Goal: Information Seeking & Learning: Learn about a topic

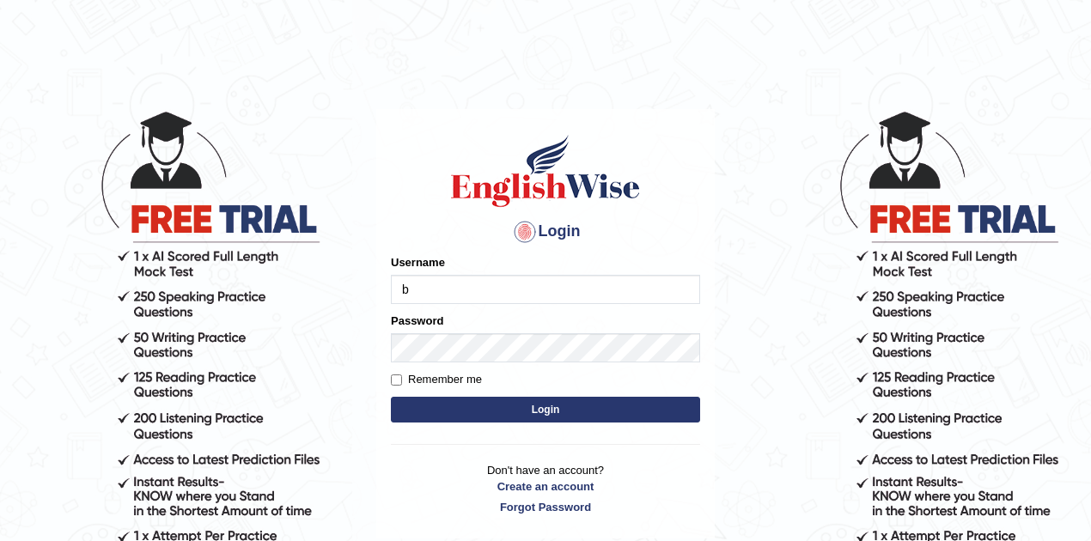
type input "biagc"
click at [474, 414] on button "Login" at bounding box center [545, 410] width 309 height 26
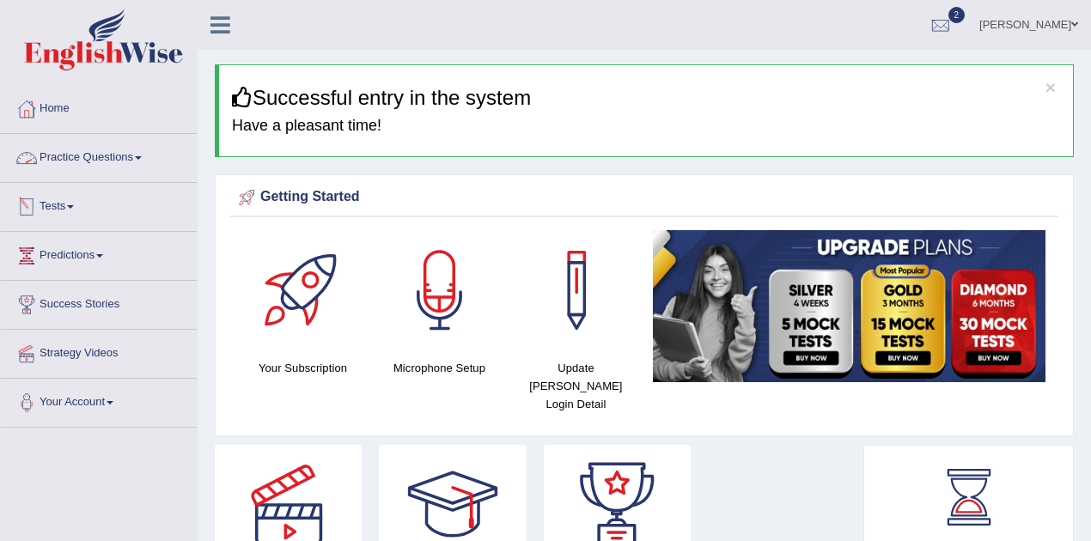
click at [110, 156] on link "Practice Questions" at bounding box center [99, 155] width 196 height 43
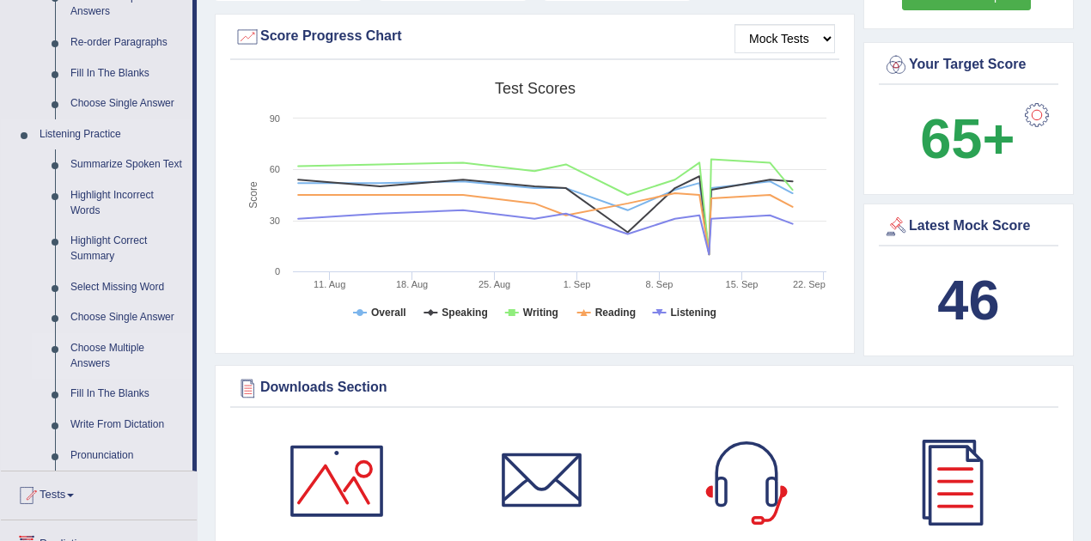
scroll to position [630, 0]
click at [72, 495] on link "Tests" at bounding box center [99, 492] width 196 height 43
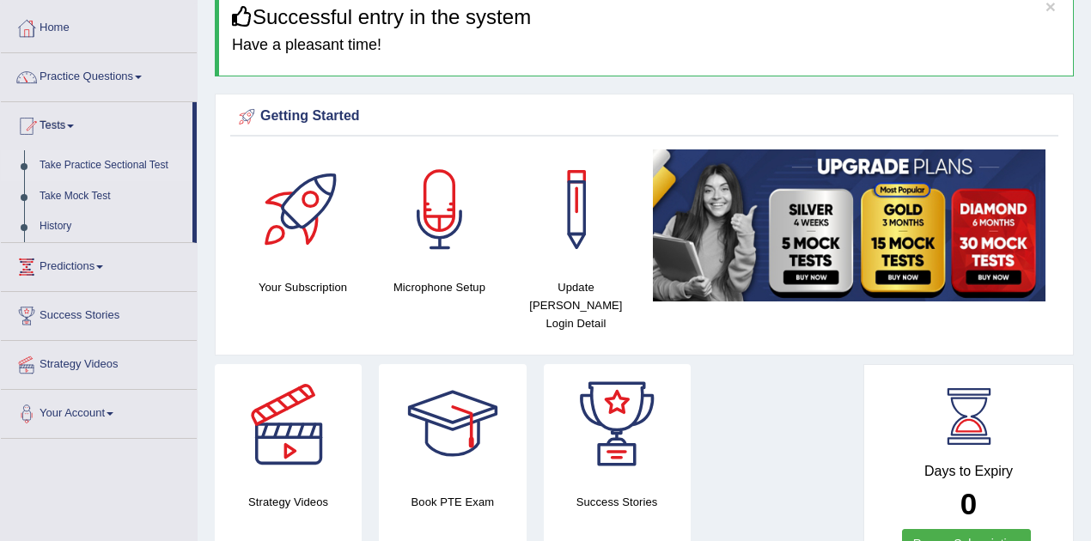
scroll to position [78, 0]
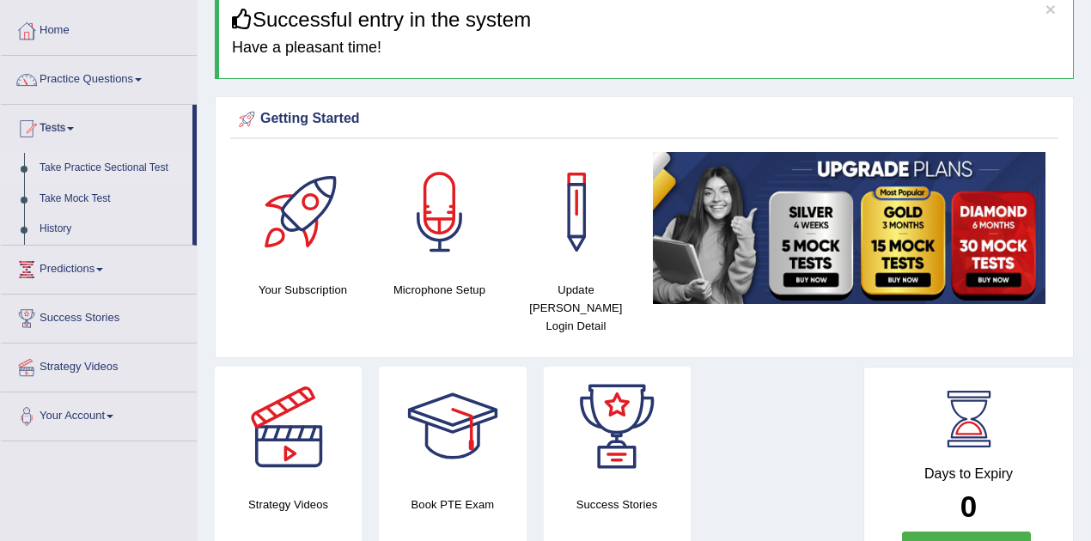
click at [137, 168] on link "Take Practice Sectional Test" at bounding box center [112, 168] width 161 height 31
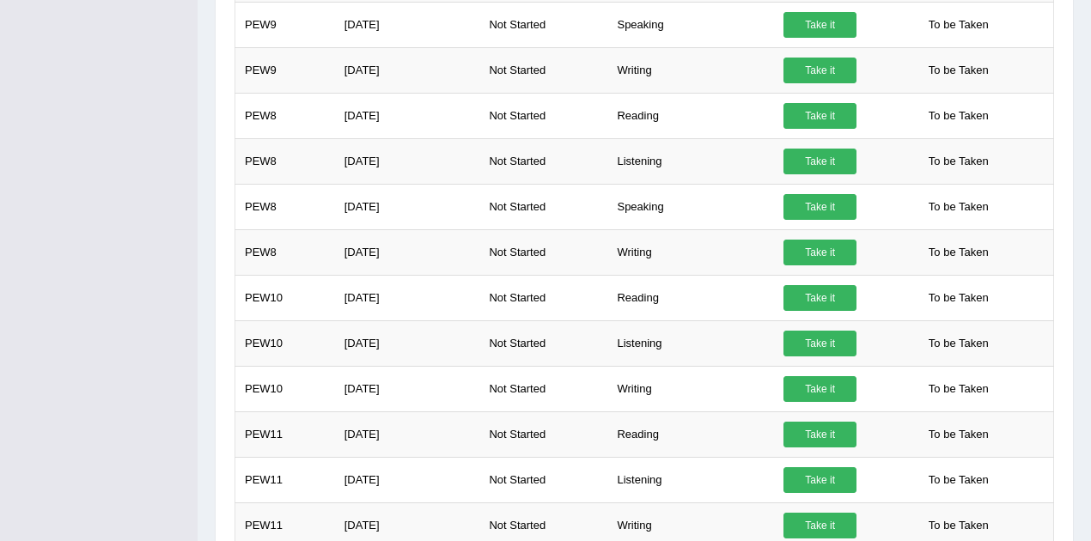
scroll to position [1230, 0]
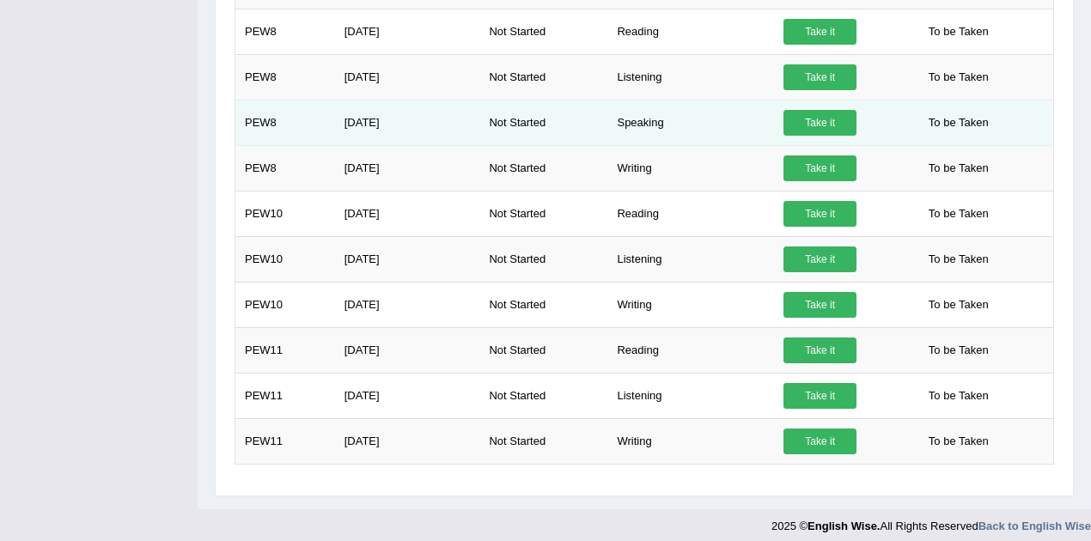
click at [804, 112] on link "Take it" at bounding box center [820, 123] width 73 height 26
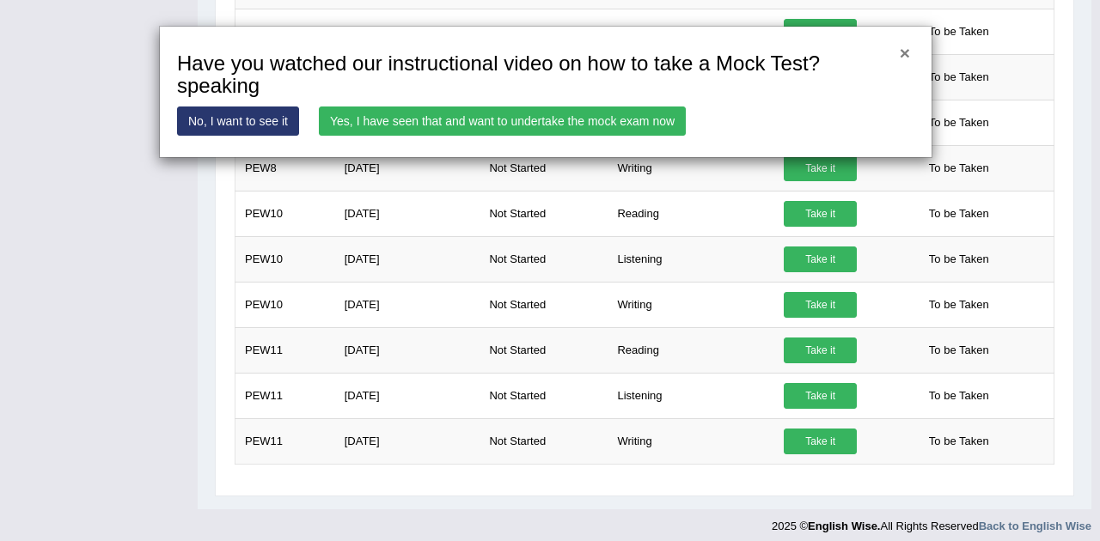
click at [900, 53] on button "×" at bounding box center [904, 53] width 10 height 18
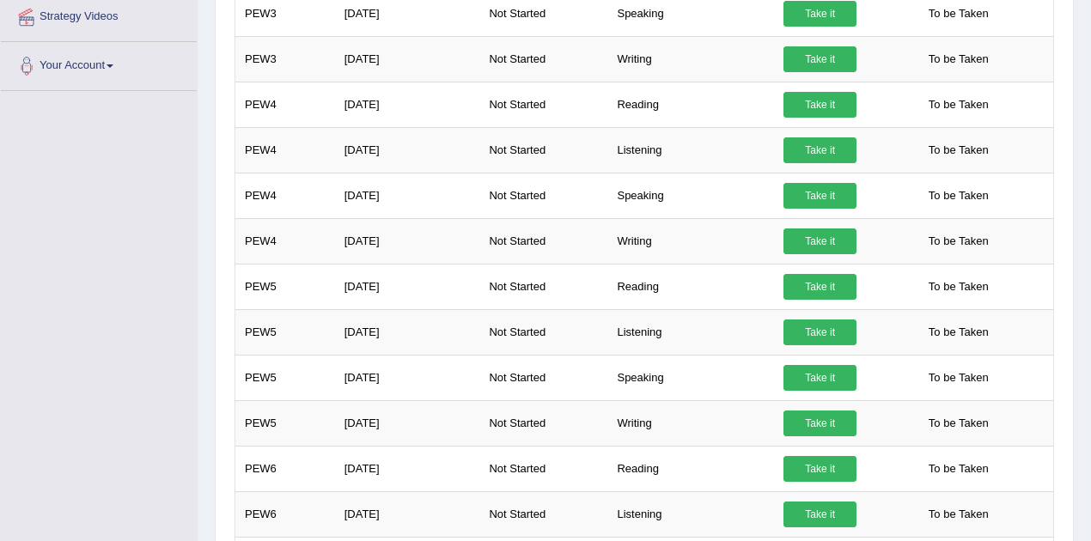
scroll to position [0, 0]
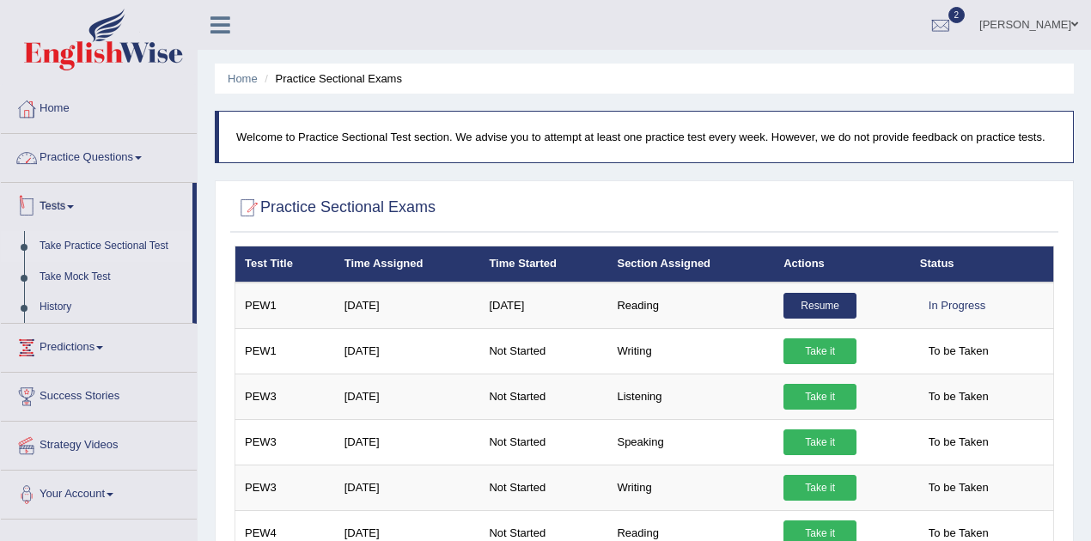
click at [131, 149] on link "Practice Questions" at bounding box center [99, 155] width 196 height 43
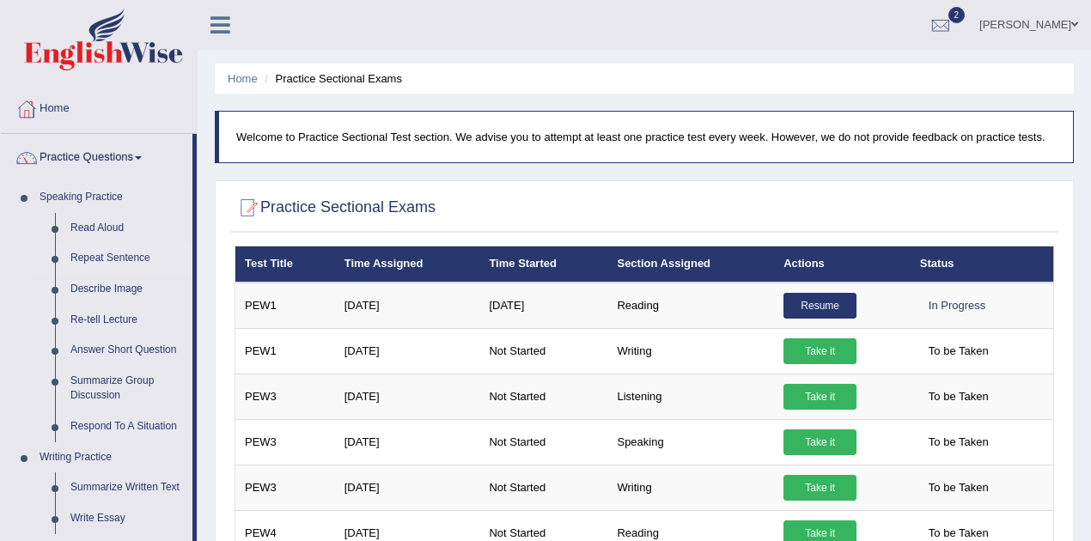
click at [131, 254] on link "Repeat Sentence" at bounding box center [128, 258] width 130 height 31
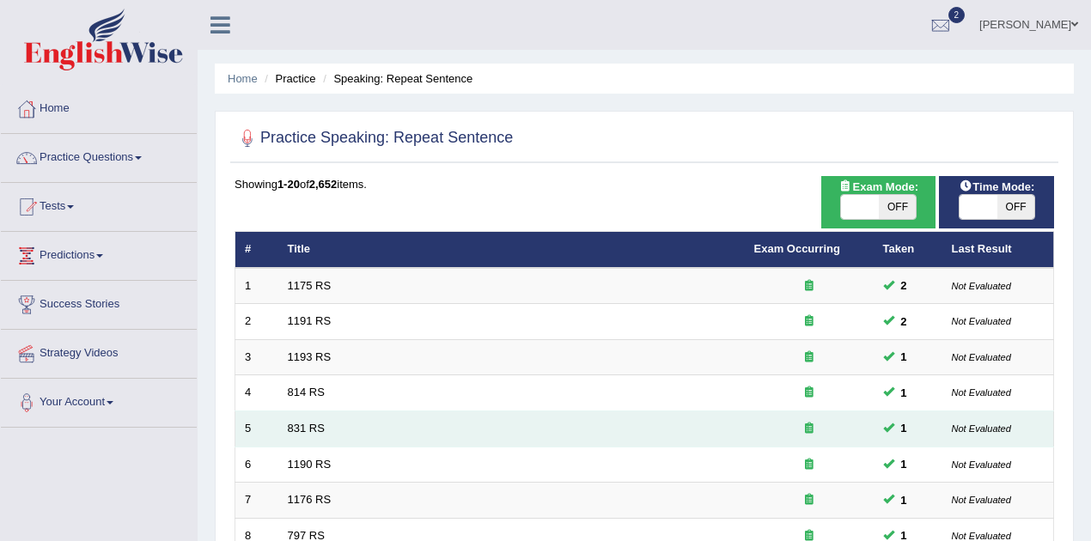
click at [368, 423] on td "831 RS" at bounding box center [511, 430] width 466 height 36
click at [311, 426] on link "831 RS" at bounding box center [306, 428] width 37 height 13
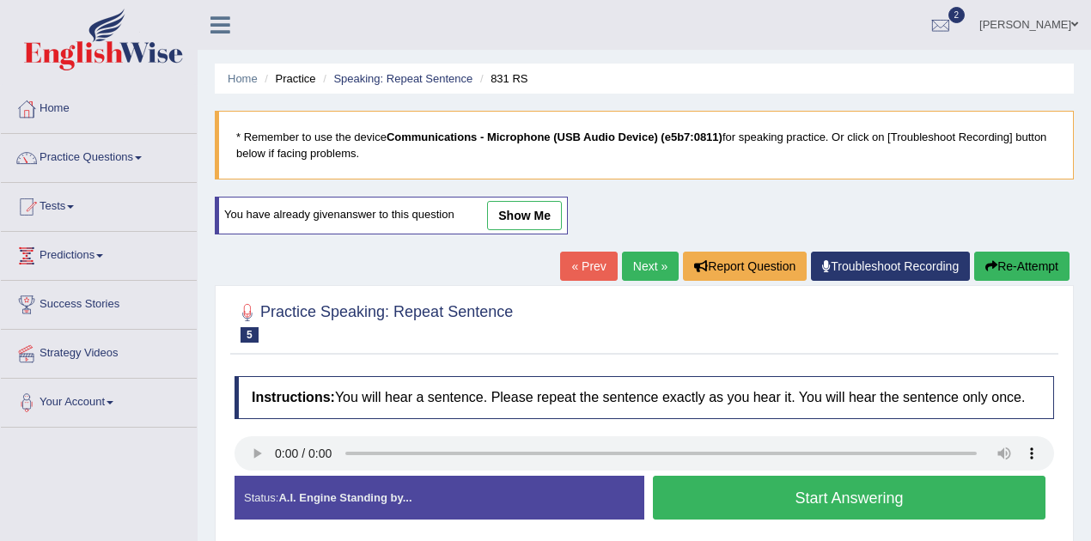
click at [743, 496] on button "Start Answering" at bounding box center [849, 498] width 393 height 44
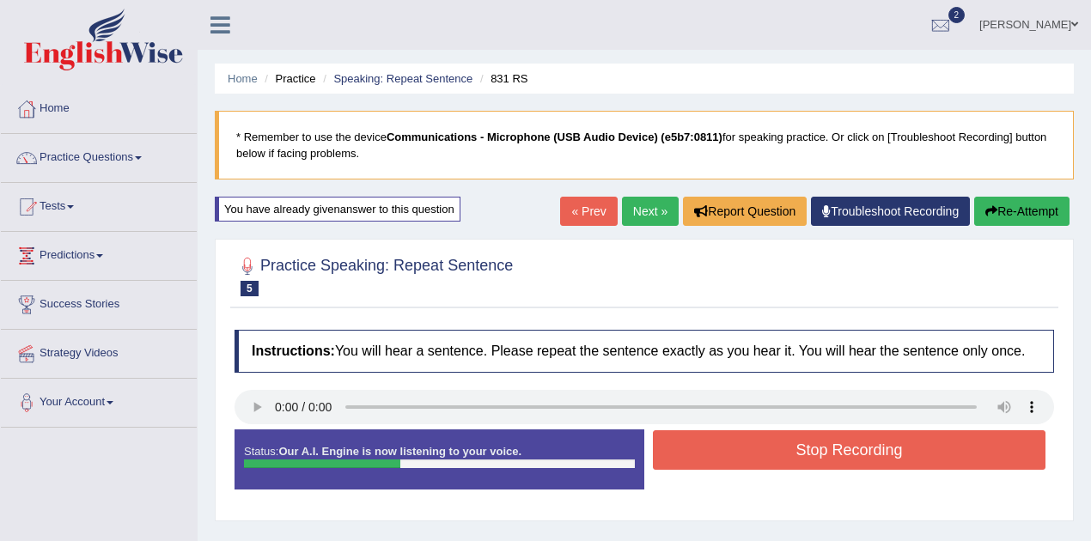
click at [765, 461] on button "Stop Recording" at bounding box center [849, 450] width 393 height 40
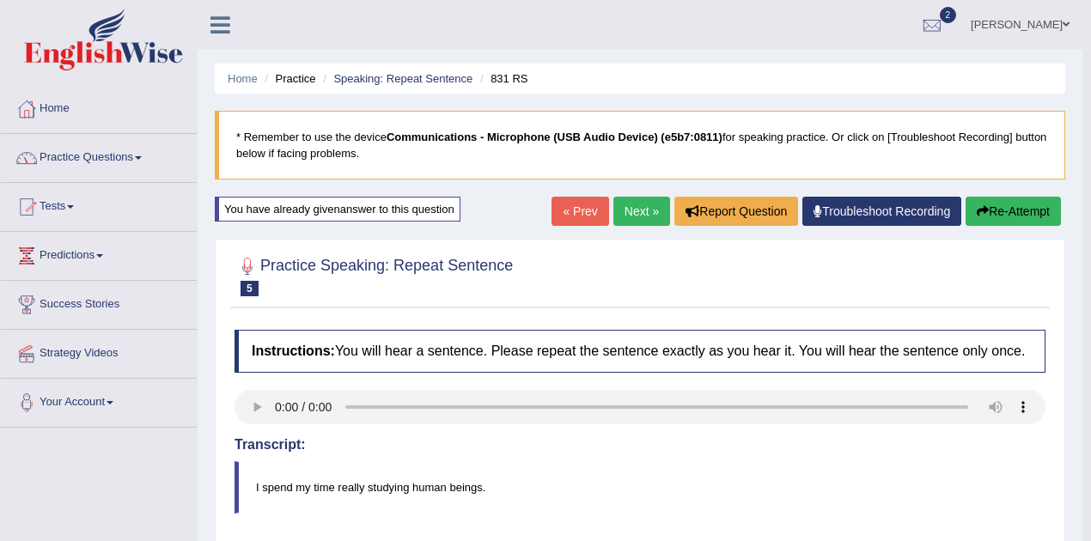
click at [75, 201] on link "Tests" at bounding box center [99, 204] width 196 height 43
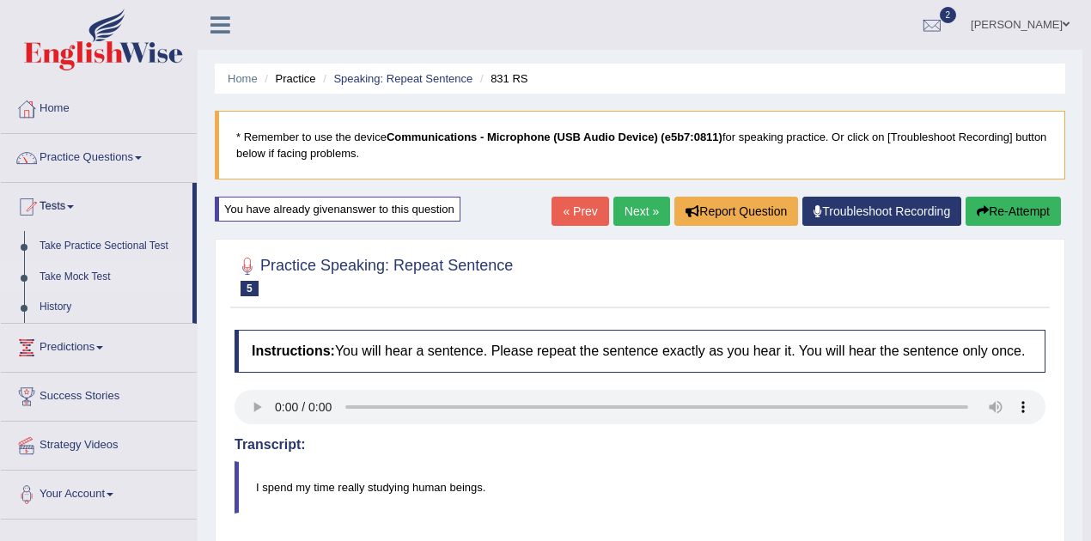
click at [100, 277] on link "Take Mock Test" at bounding box center [112, 277] width 161 height 31
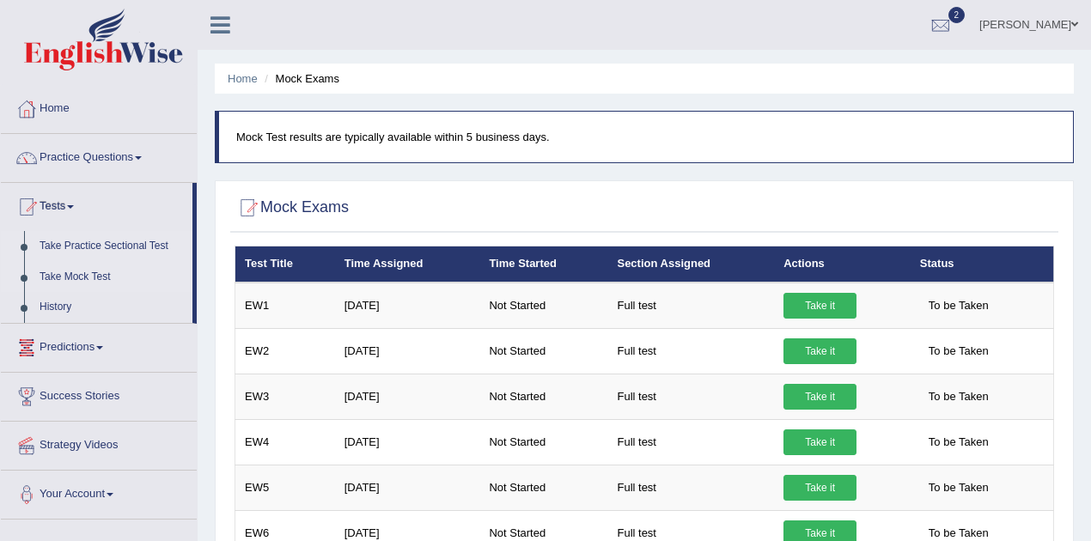
click at [103, 244] on link "Take Practice Sectional Test" at bounding box center [112, 246] width 161 height 31
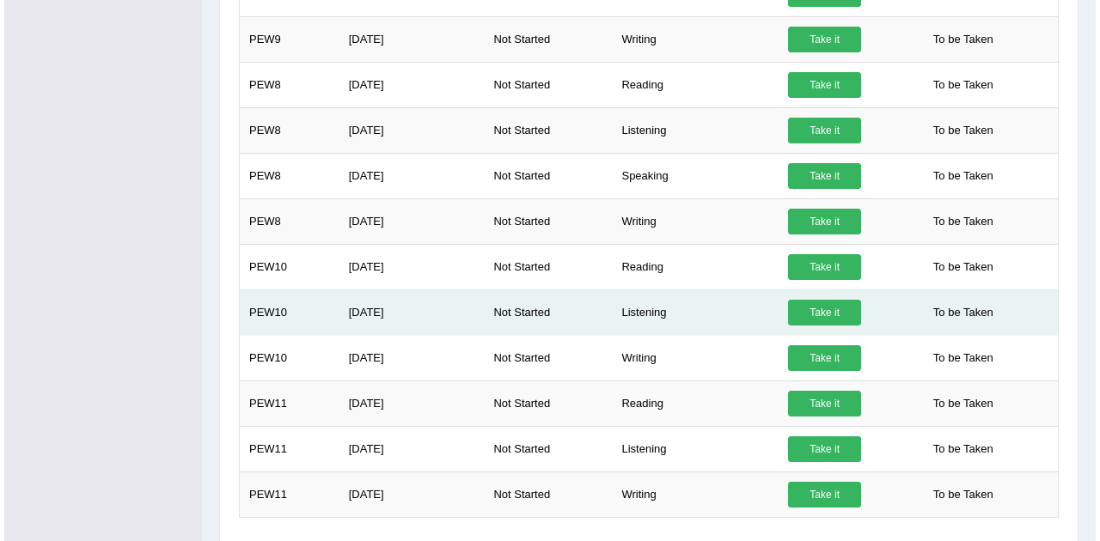
scroll to position [1230, 0]
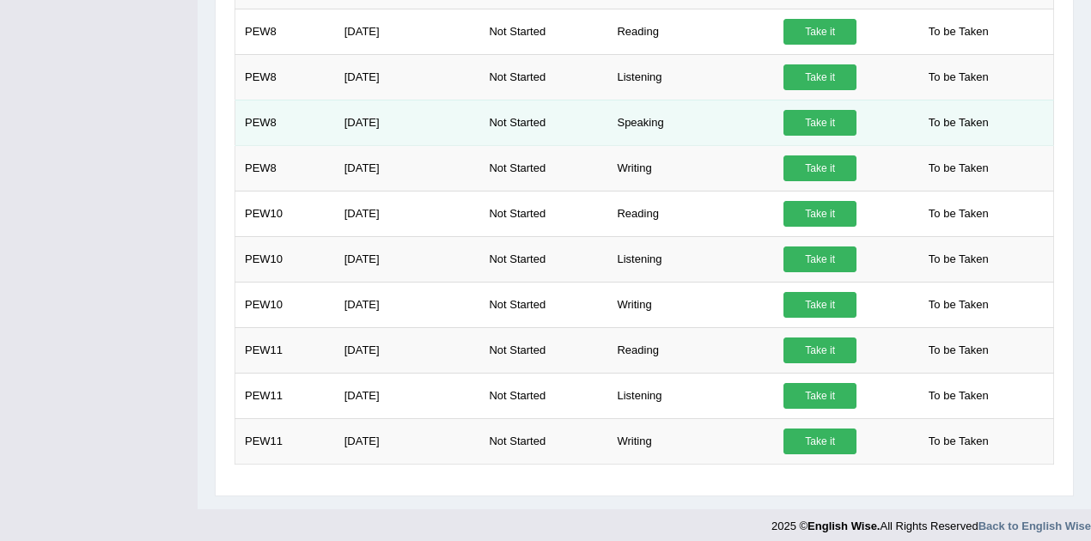
click at [828, 110] on link "Take it" at bounding box center [820, 123] width 73 height 26
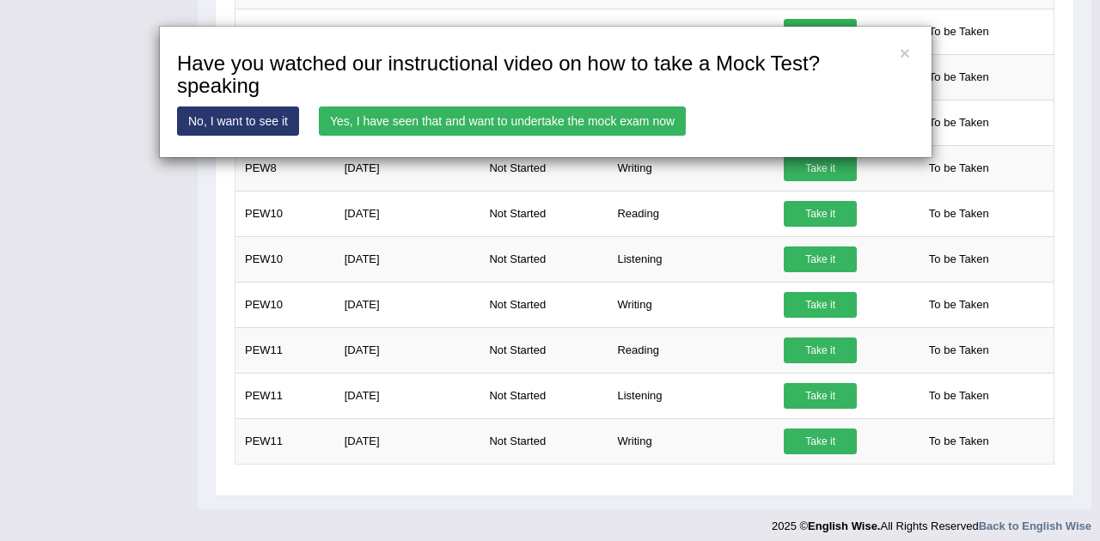
click at [478, 121] on link "Yes, I have seen that and want to undertake the mock exam now" at bounding box center [502, 121] width 367 height 29
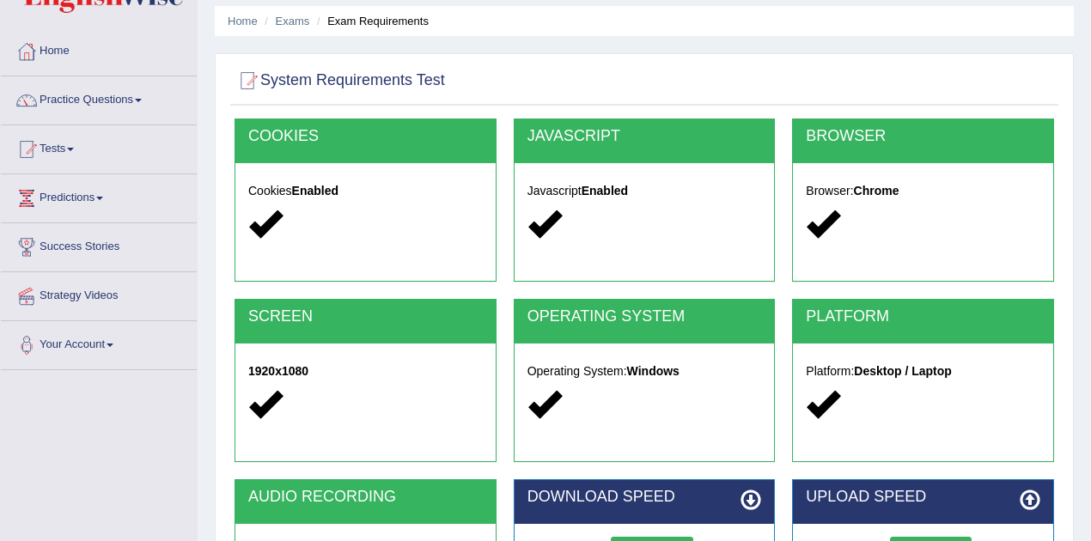
scroll to position [361, 0]
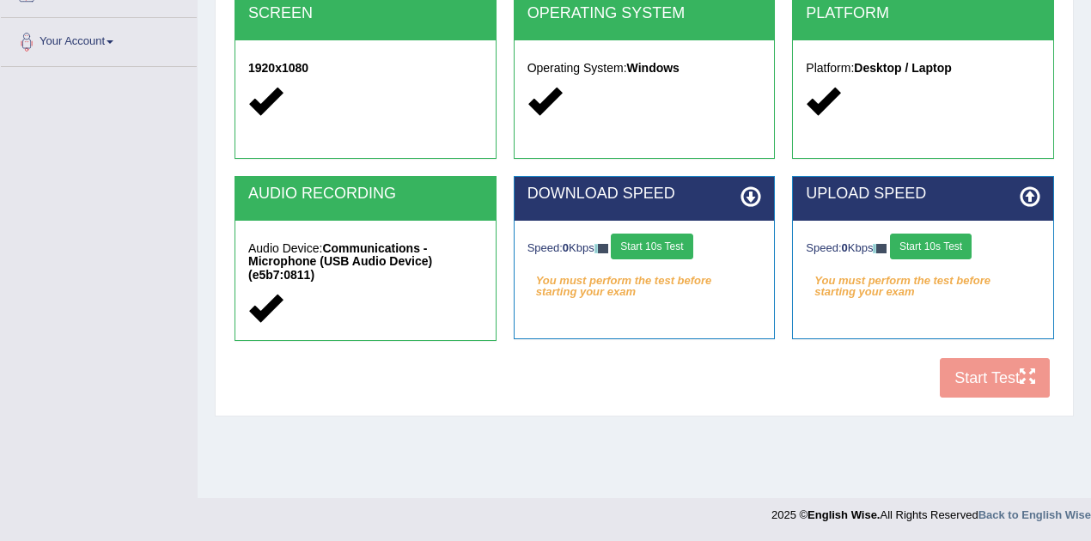
click at [662, 249] on button "Start 10s Test" at bounding box center [652, 247] width 82 height 26
click at [753, 198] on icon at bounding box center [751, 196] width 21 height 21
click at [688, 241] on button "Start 10s Test" at bounding box center [671, 247] width 82 height 26
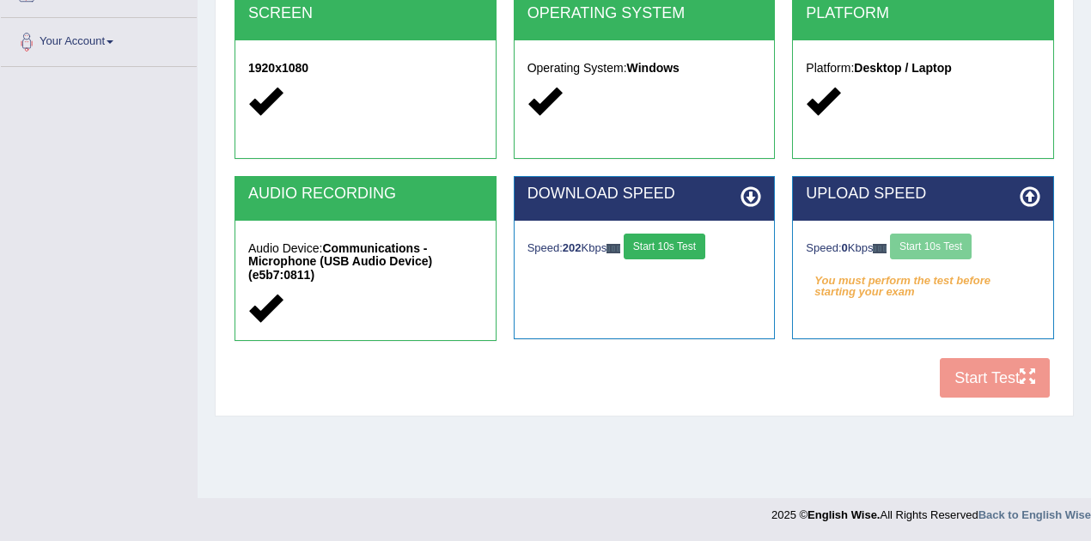
click at [921, 242] on div "Speed: 0 Kbps Start 10s Test" at bounding box center [923, 249] width 235 height 30
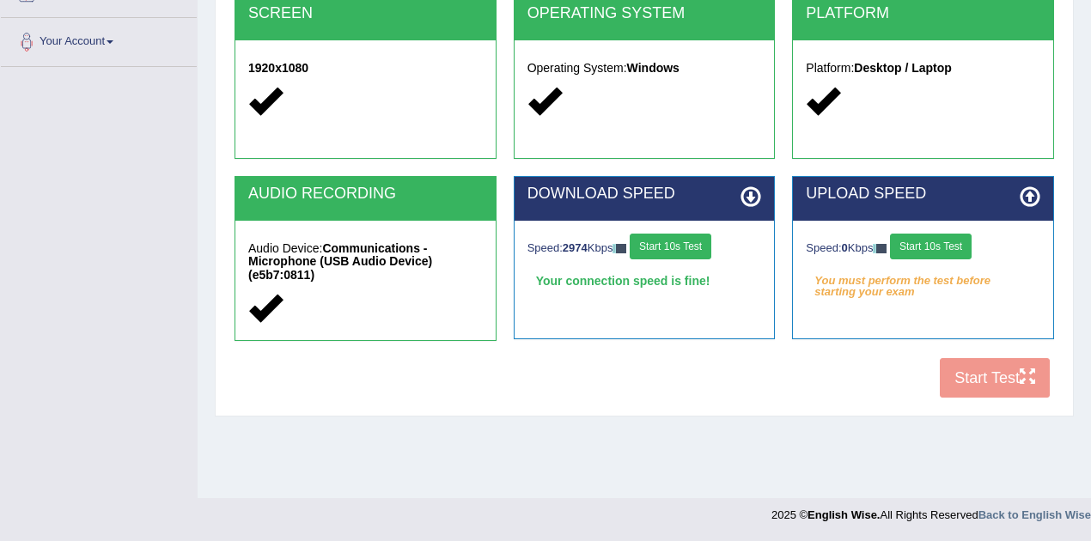
click at [702, 239] on button "Start 10s Test" at bounding box center [671, 247] width 82 height 26
click at [935, 246] on button "Start 10s Test" at bounding box center [931, 247] width 82 height 26
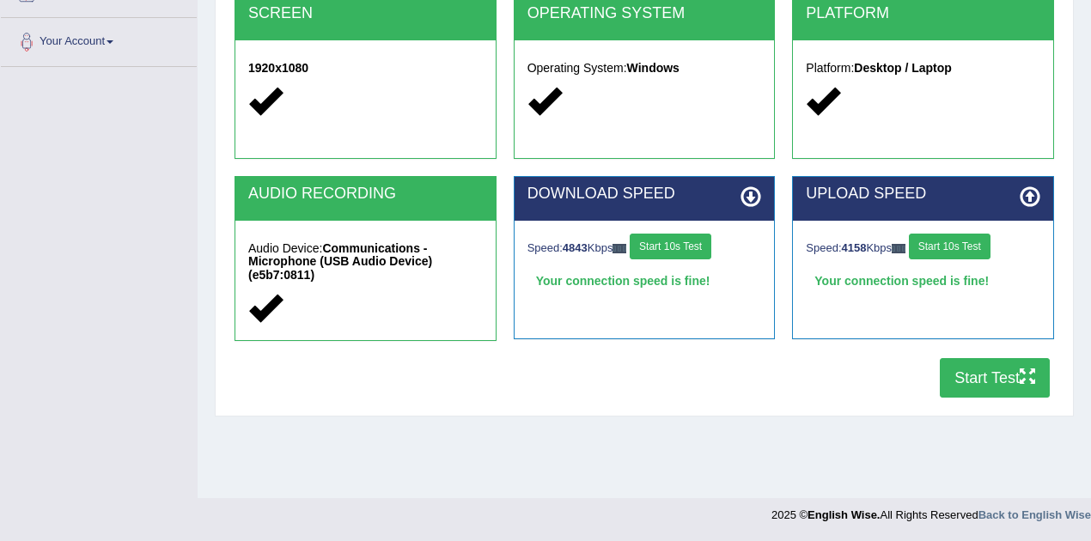
click at [962, 379] on button "Start Test" at bounding box center [995, 378] width 110 height 40
